Goal: Task Accomplishment & Management: Use online tool/utility

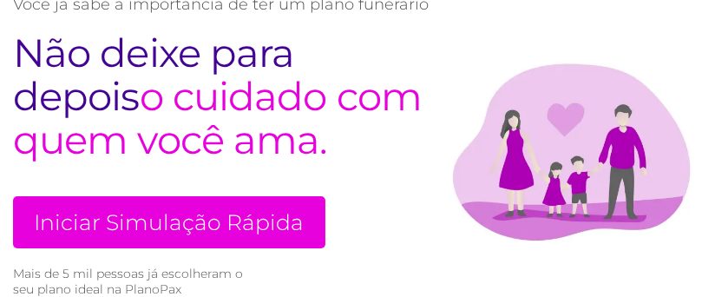
scroll to position [231, 0]
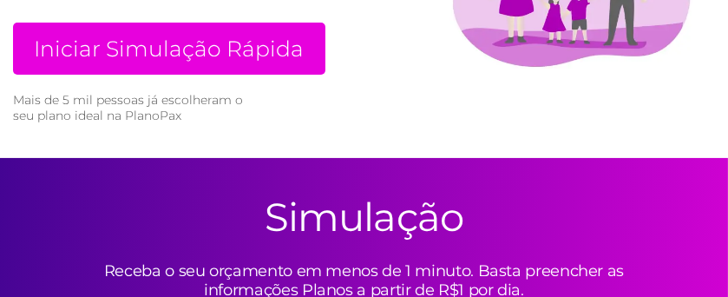
click at [191, 49] on link "Iniciar Simulação Rápida" at bounding box center [169, 49] width 313 height 52
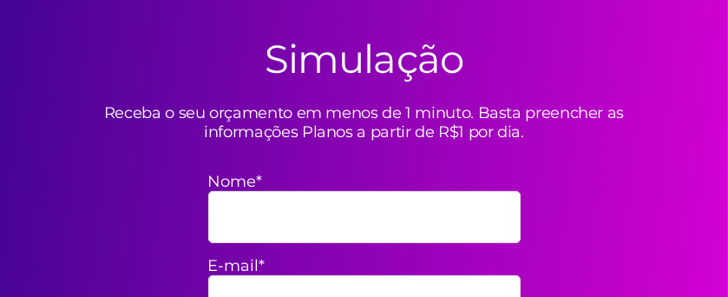
click at [278, 206] on input "Nome*" at bounding box center [364, 217] width 313 height 52
type input "[PERSON_NAME]"
type input "[EMAIL_ADDRESS][DOMAIN_NAME]"
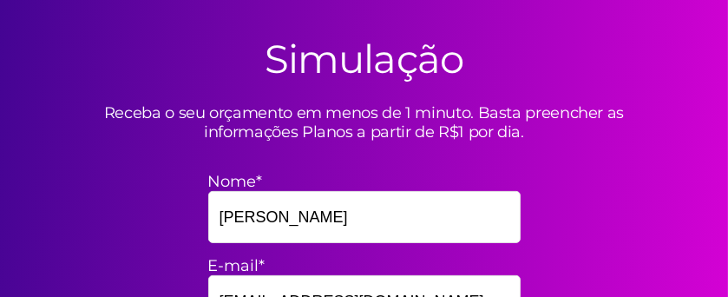
type input "71992794134"
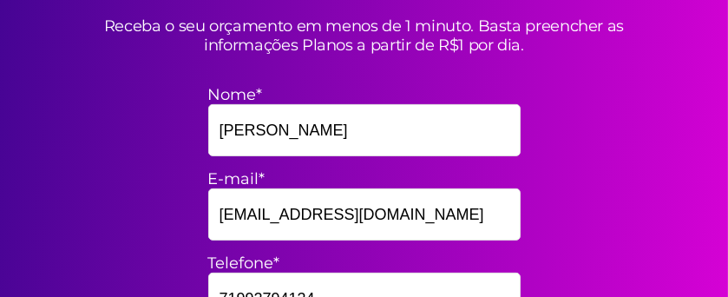
drag, startPoint x: 341, startPoint y: 212, endPoint x: 189, endPoint y: 222, distance: 152.3
click at [189, 222] on div "Simulação Receba o seu orçamento em menos de 1 minuto. Basta preencher as infor…" at bounding box center [364, 217] width 728 height 609
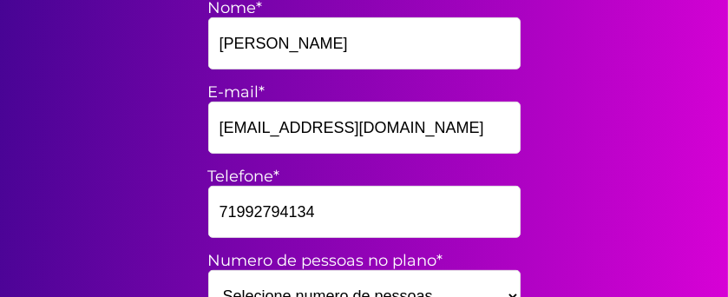
scroll to position [736, 0]
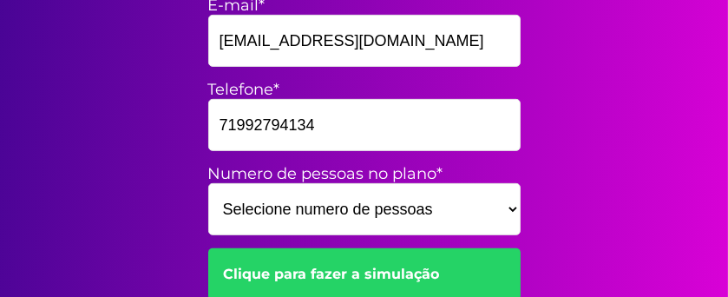
type input "vividuartte@gmail.com"
click at [291, 221] on select "Selecione numero de pessoas 1 2 3 4 5 6 7 8 9 10 11 12 13 14 15" at bounding box center [364, 209] width 313 height 52
select select "5"
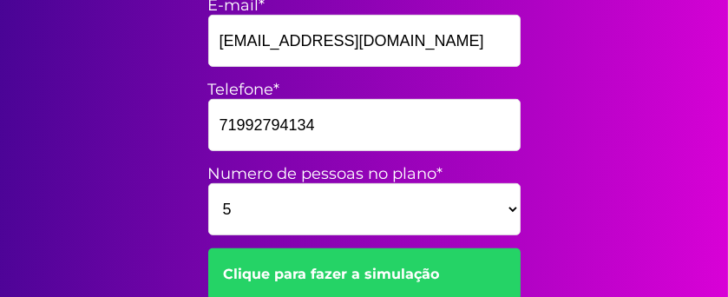
click at [208, 183] on select "Selecione numero de pessoas 1 2 3 4 5 6 7 8 9 10 11 12 13 14 15" at bounding box center [364, 209] width 313 height 52
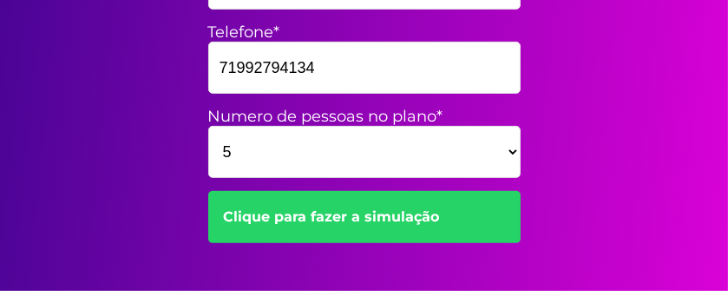
scroll to position [852, 0]
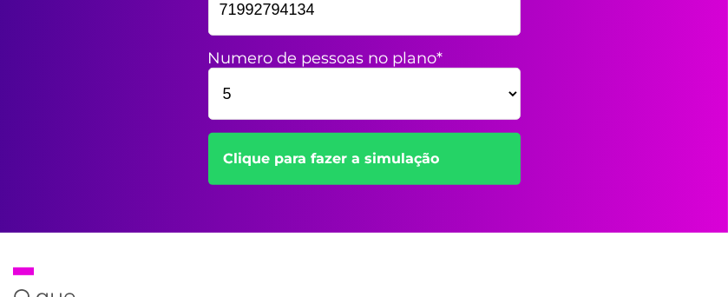
click at [347, 157] on link "Clique para fazer a simulação" at bounding box center [364, 159] width 313 height 52
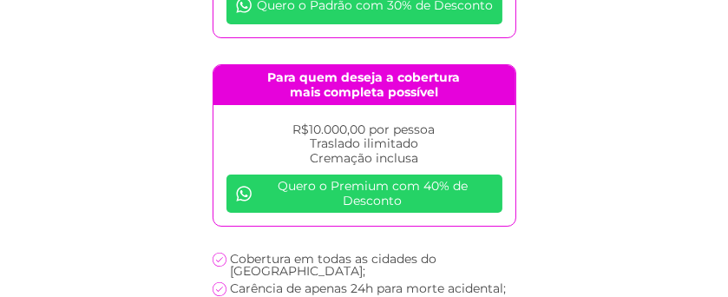
scroll to position [214, 0]
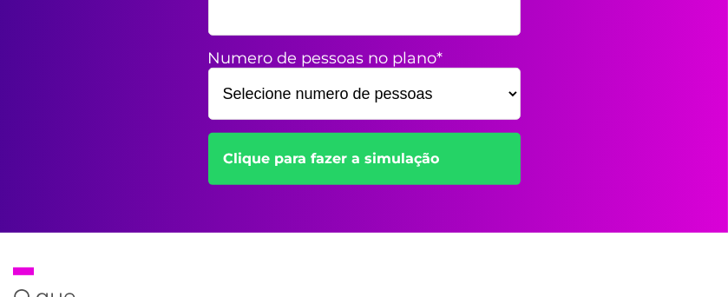
scroll to position [707, 0]
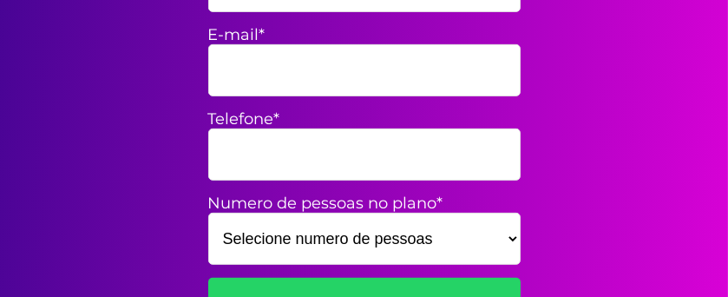
scroll to position [318, 0]
